Goal: Register for event/course

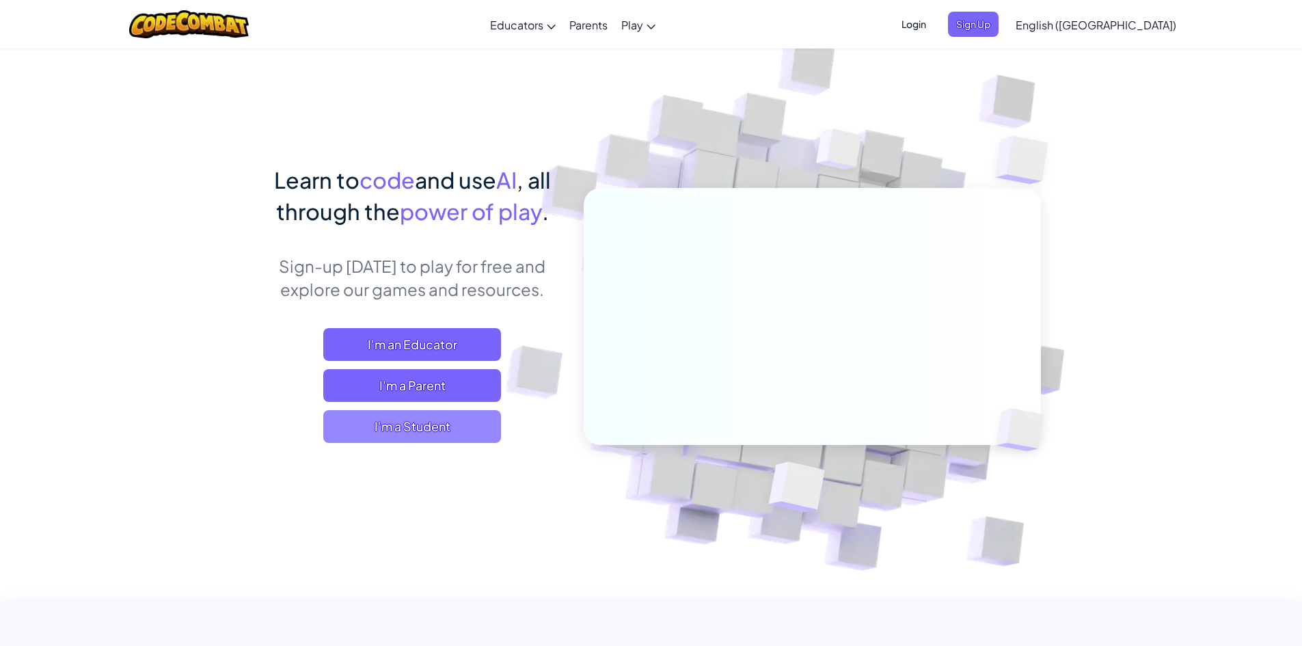
click at [398, 426] on span "I'm a Student" at bounding box center [412, 426] width 178 height 33
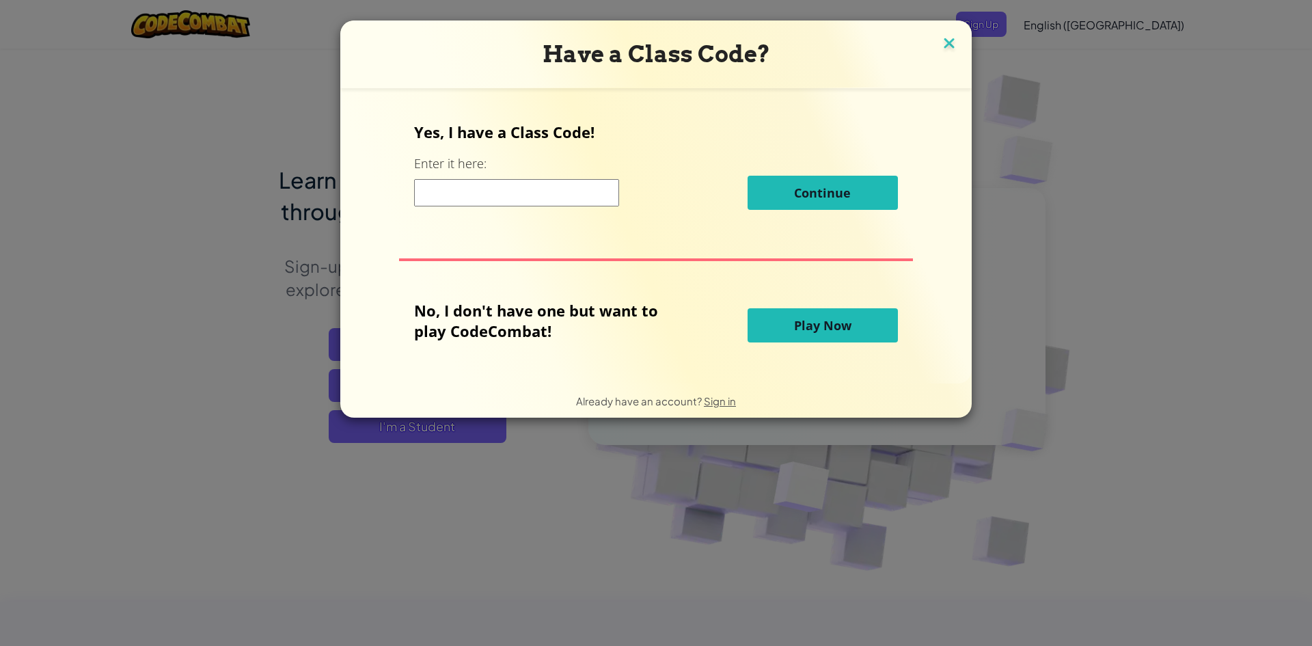
click at [951, 40] on img at bounding box center [950, 44] width 18 height 21
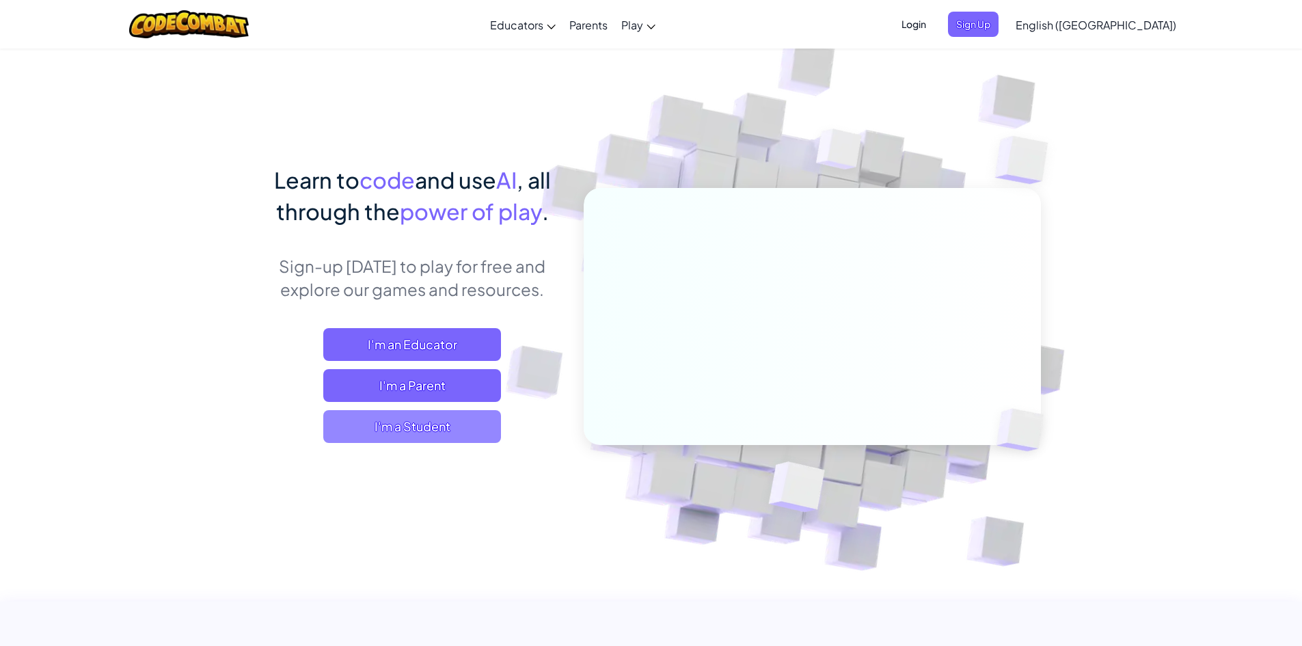
click at [443, 415] on span "I'm a Student" at bounding box center [412, 426] width 178 height 33
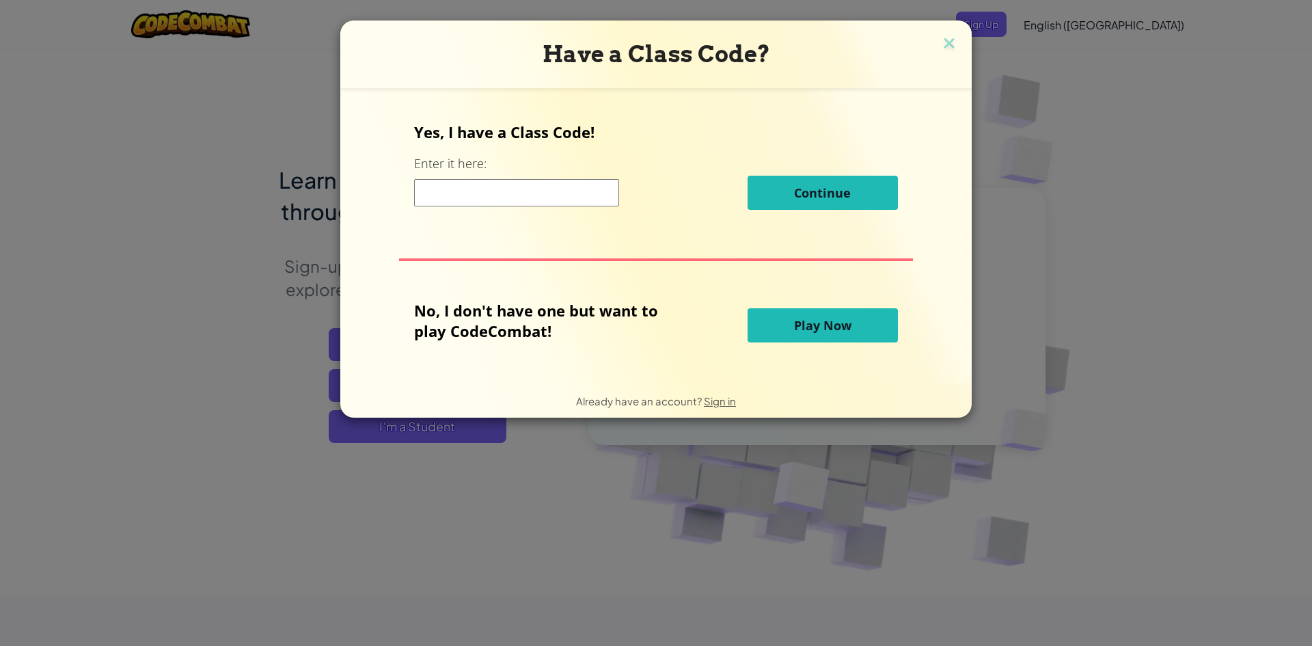
click at [867, 321] on button "Play Now" at bounding box center [823, 325] width 150 height 34
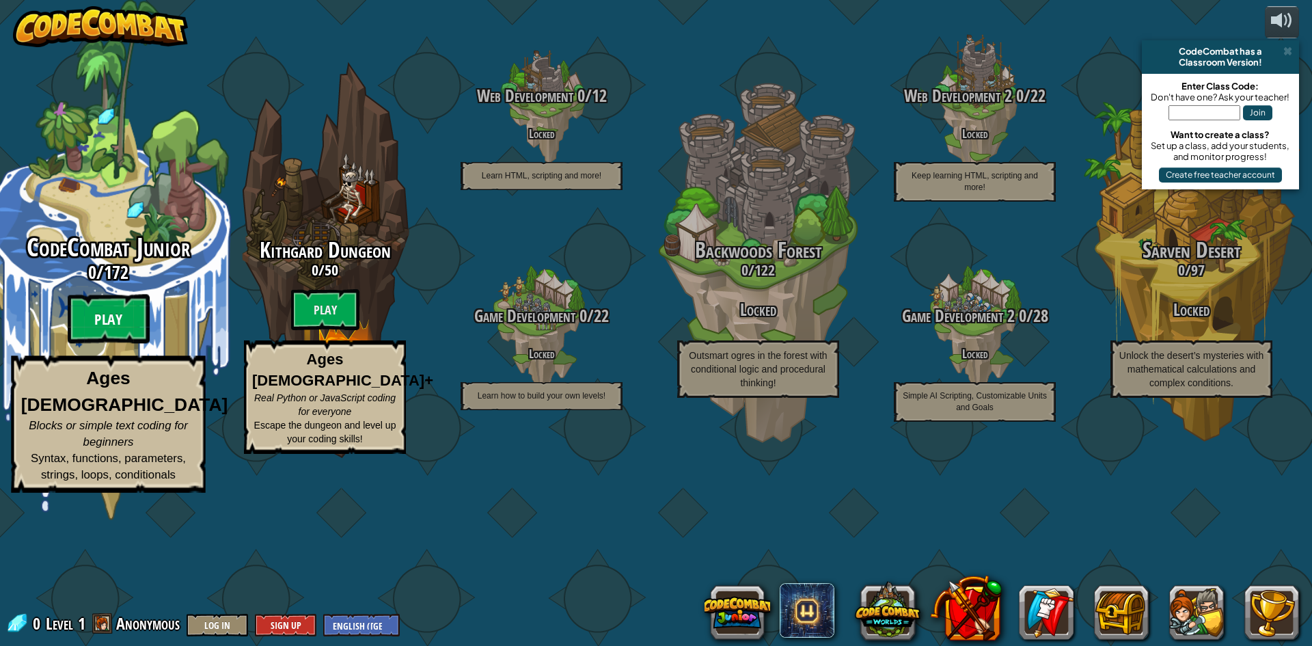
click at [117, 344] on btn "Play" at bounding box center [109, 319] width 82 height 49
